Goal: Information Seeking & Learning: Learn about a topic

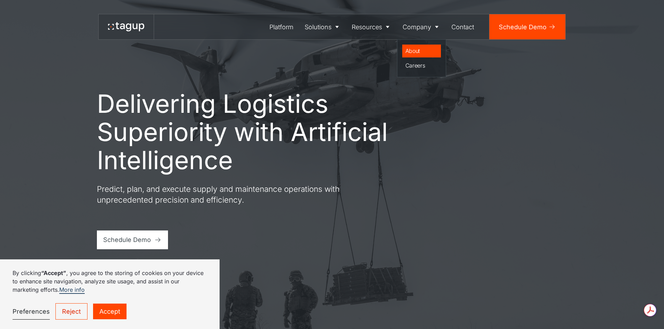
click at [420, 47] on div "About" at bounding box center [421, 51] width 33 height 8
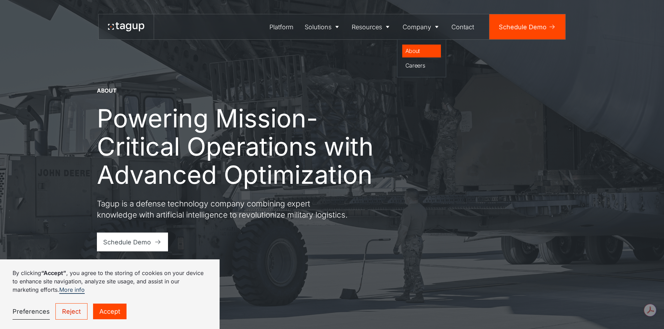
click at [416, 50] on div "About" at bounding box center [421, 51] width 33 height 8
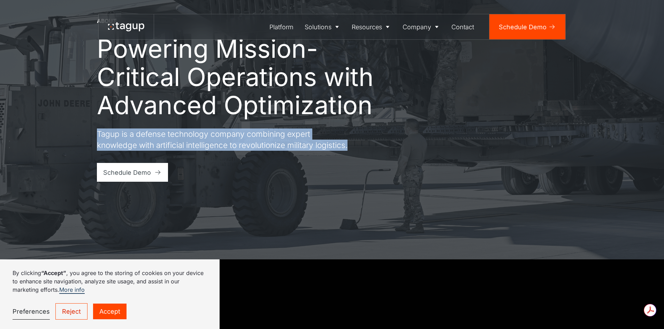
drag, startPoint x: 98, startPoint y: 128, endPoint x: 131, endPoint y: 150, distance: 39.5
click at [131, 150] on p "Tagup is a defense technology company combining expert knowledge with artificia…" at bounding box center [222, 140] width 251 height 22
copy p "Tagup is a defense technology company combining expert knowledge with artificia…"
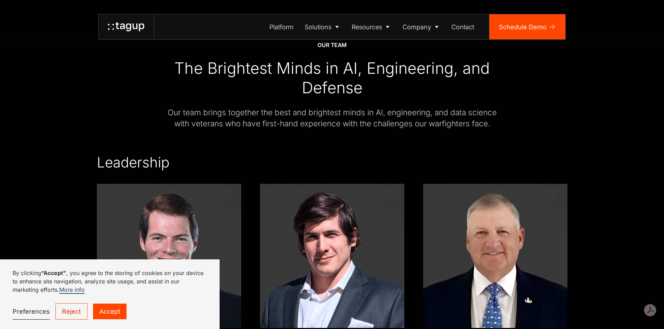
scroll to position [1010, 0]
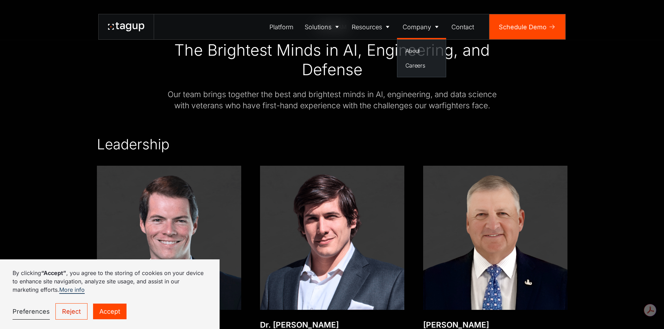
click at [423, 28] on div "Company" at bounding box center [416, 26] width 29 height 9
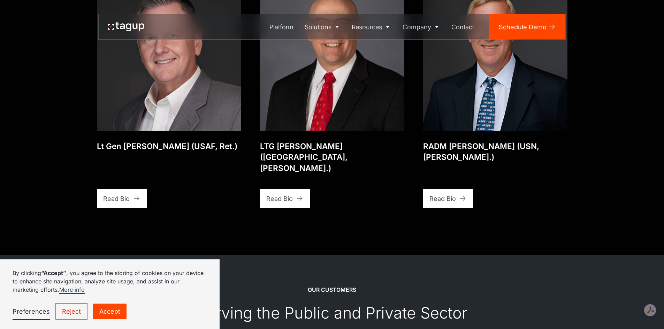
scroll to position [1707, 0]
click at [138, 189] on link "Read Bio" at bounding box center [122, 198] width 50 height 19
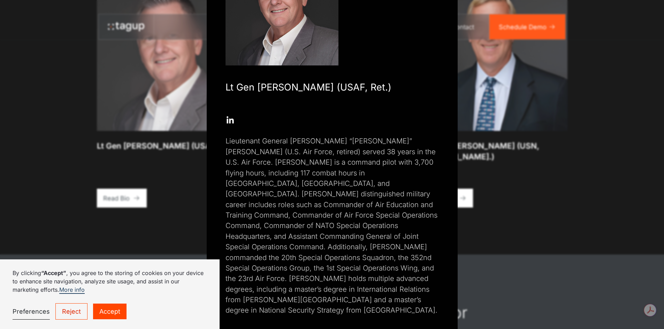
scroll to position [0, 0]
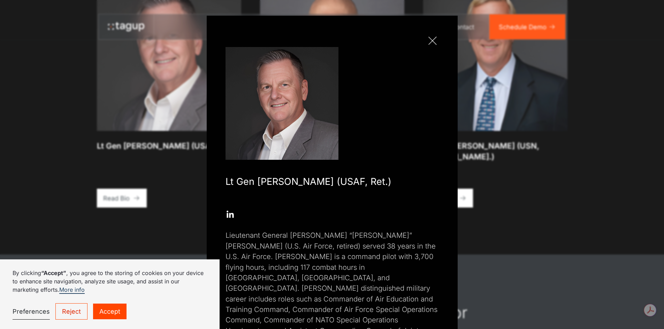
click at [427, 40] on link "Close popup" at bounding box center [432, 40] width 13 height 13
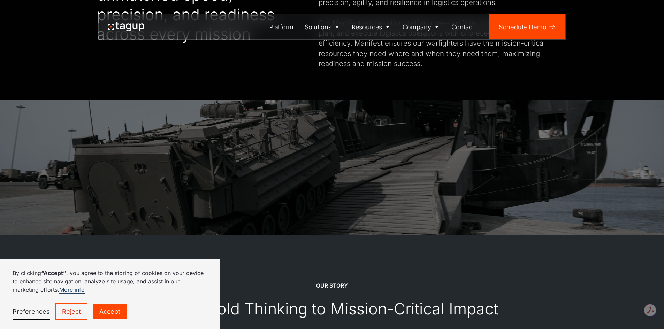
scroll to position [453, 0]
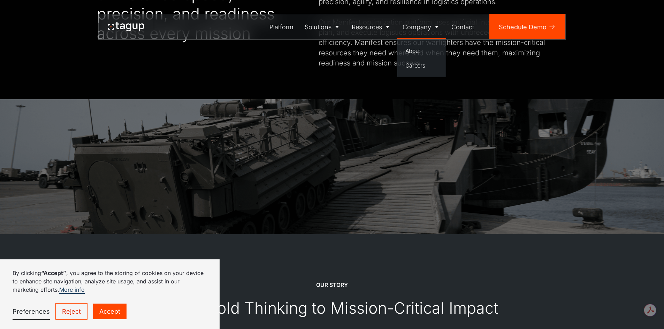
click at [412, 29] on div "Company" at bounding box center [416, 26] width 29 height 9
click at [415, 53] on div "About" at bounding box center [421, 51] width 33 height 8
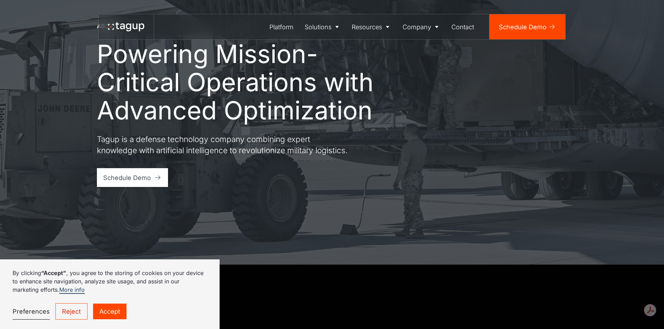
scroll to position [35, 0]
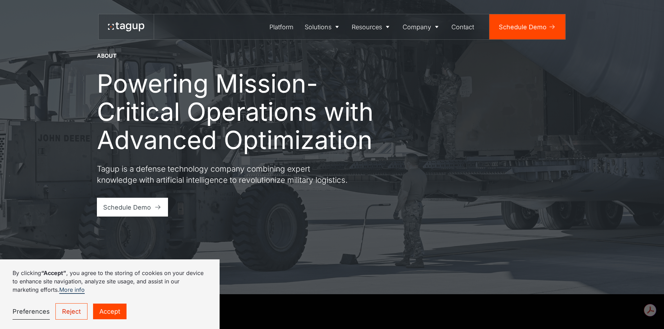
click at [94, 163] on div "About Powering Mission-Critical Operations with Advanced Optimization Tagup is …" at bounding box center [332, 129] width 632 height 329
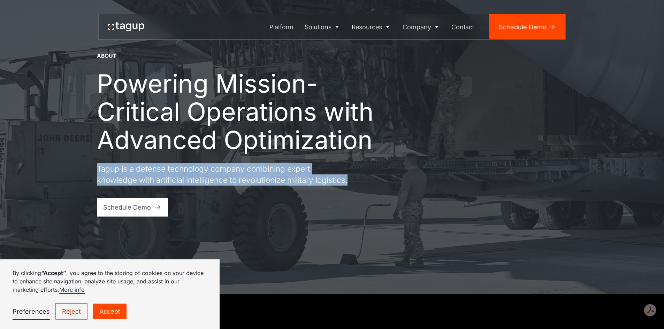
drag, startPoint x: 98, startPoint y: 162, endPoint x: 130, endPoint y: 187, distance: 41.0
click at [130, 185] on p "Tagup is a defense technology company combining expert knowledge with artificia…" at bounding box center [222, 174] width 251 height 22
